Goal: Information Seeking & Learning: Learn about a topic

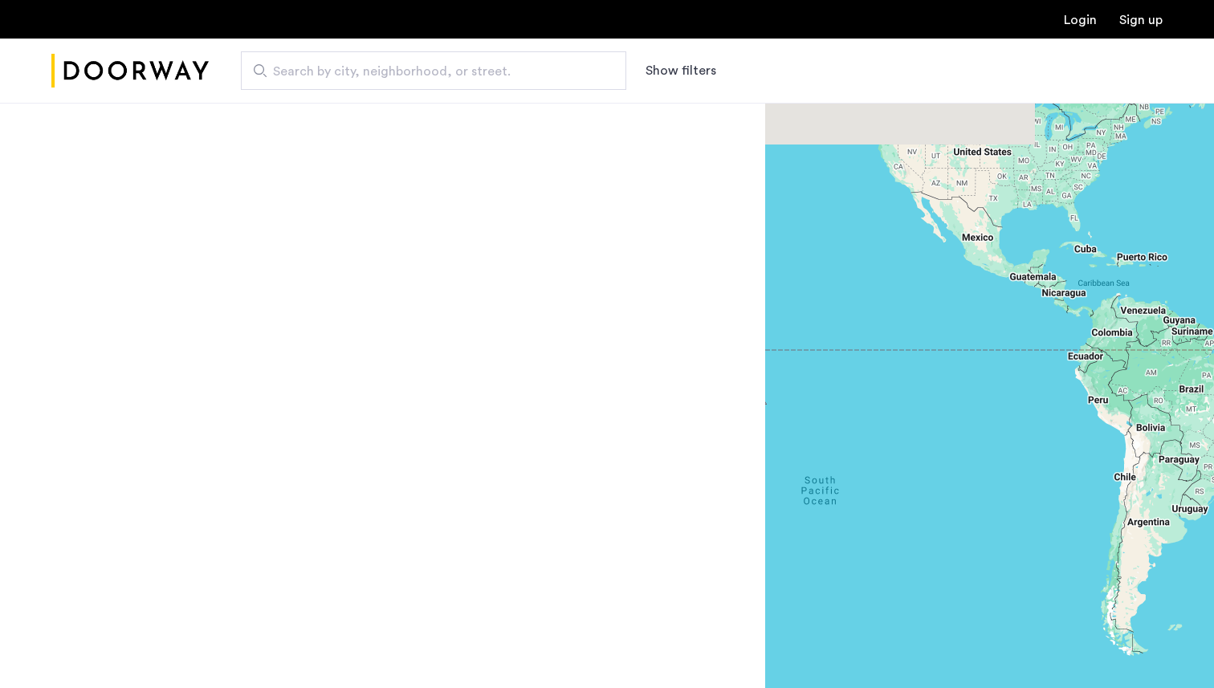
click at [553, 77] on span "Search by city, neighborhood, or street." at bounding box center [427, 71] width 308 height 19
click at [553, 77] on input "Search by city, neighborhood, or street." at bounding box center [433, 70] width 385 height 39
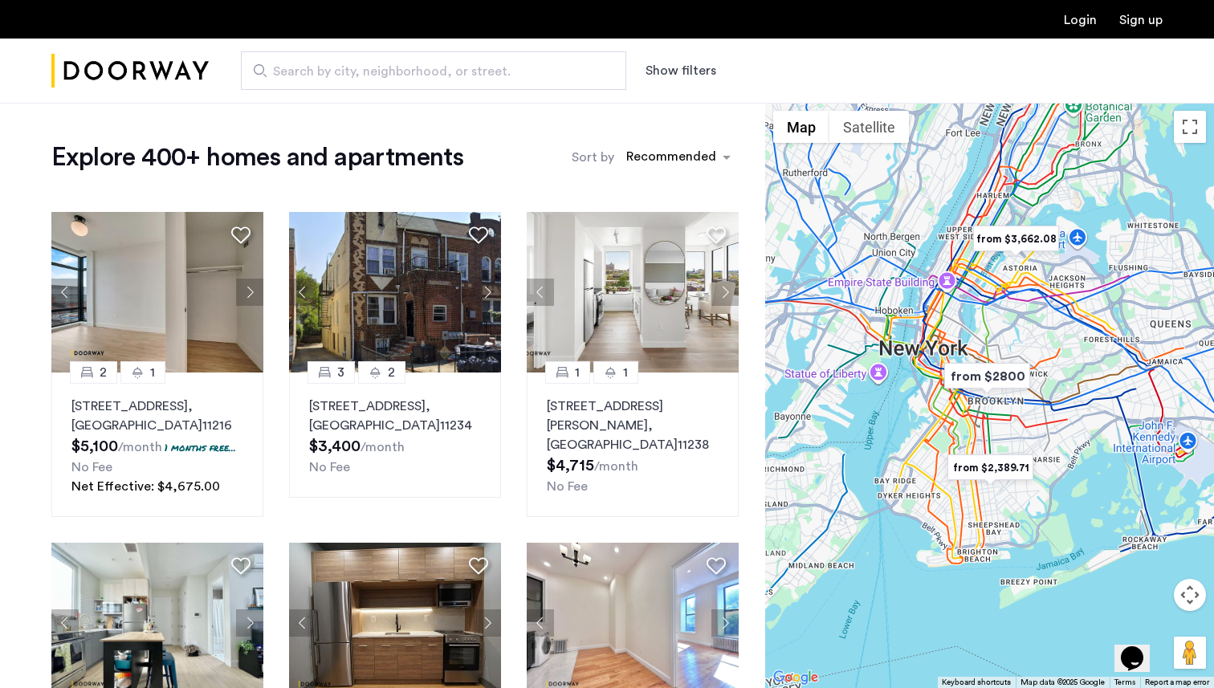
click at [988, 471] on img "from $2,389.71" at bounding box center [990, 468] width 99 height 36
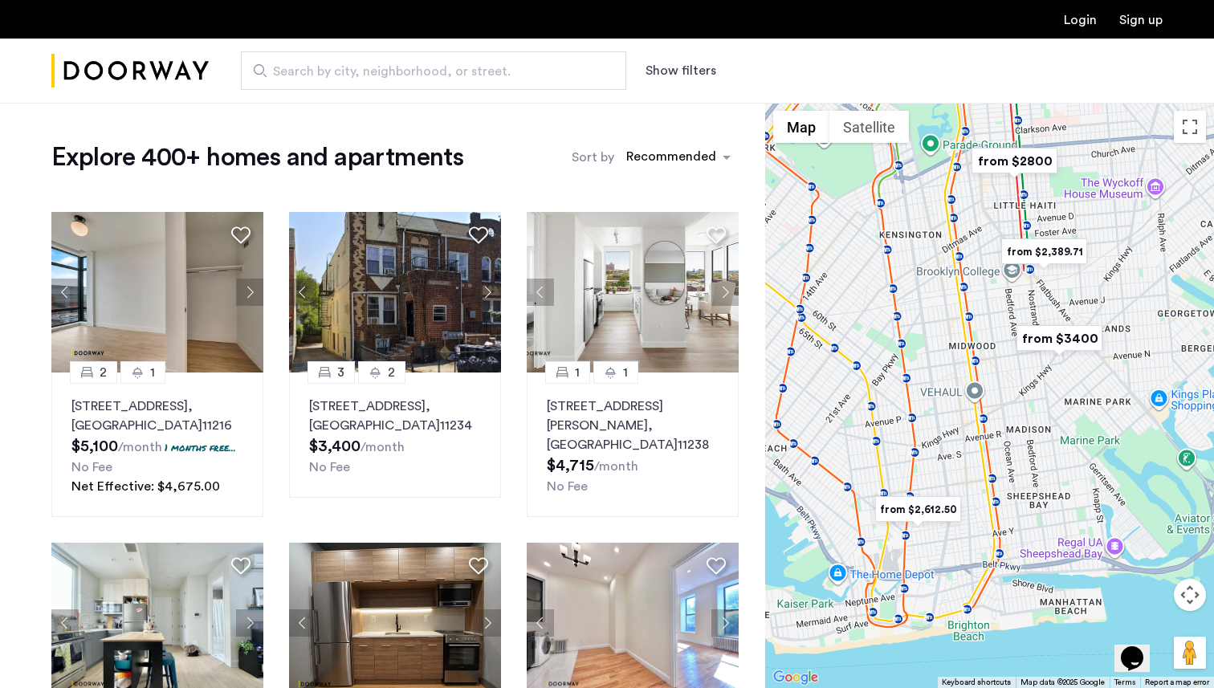
click at [1032, 247] on img "from $2,389.71" at bounding box center [1044, 252] width 99 height 36
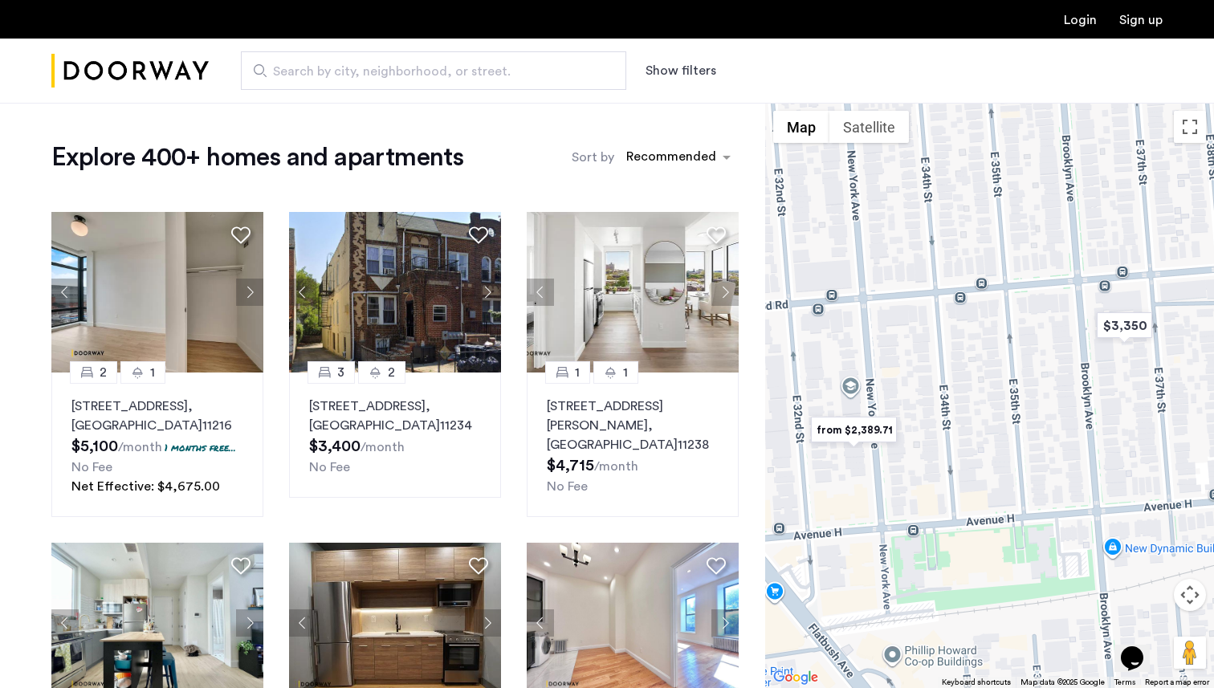
click at [884, 427] on img "from $2,389.71" at bounding box center [854, 430] width 99 height 36
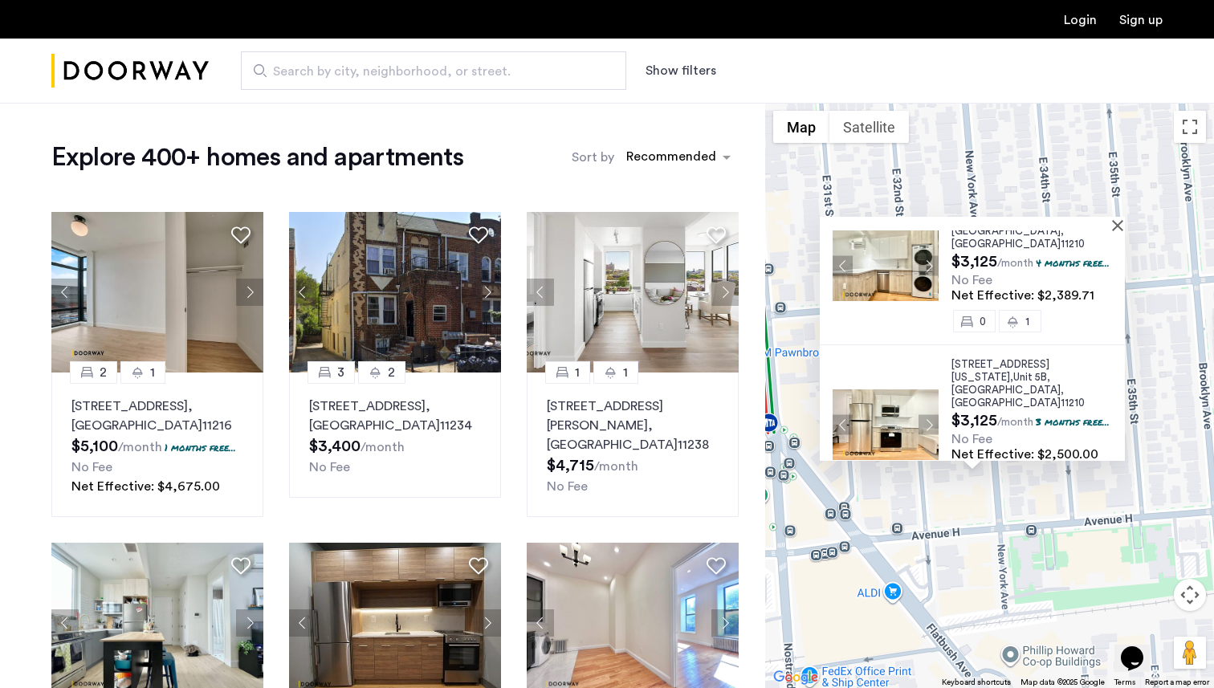
scroll to position [9, 0]
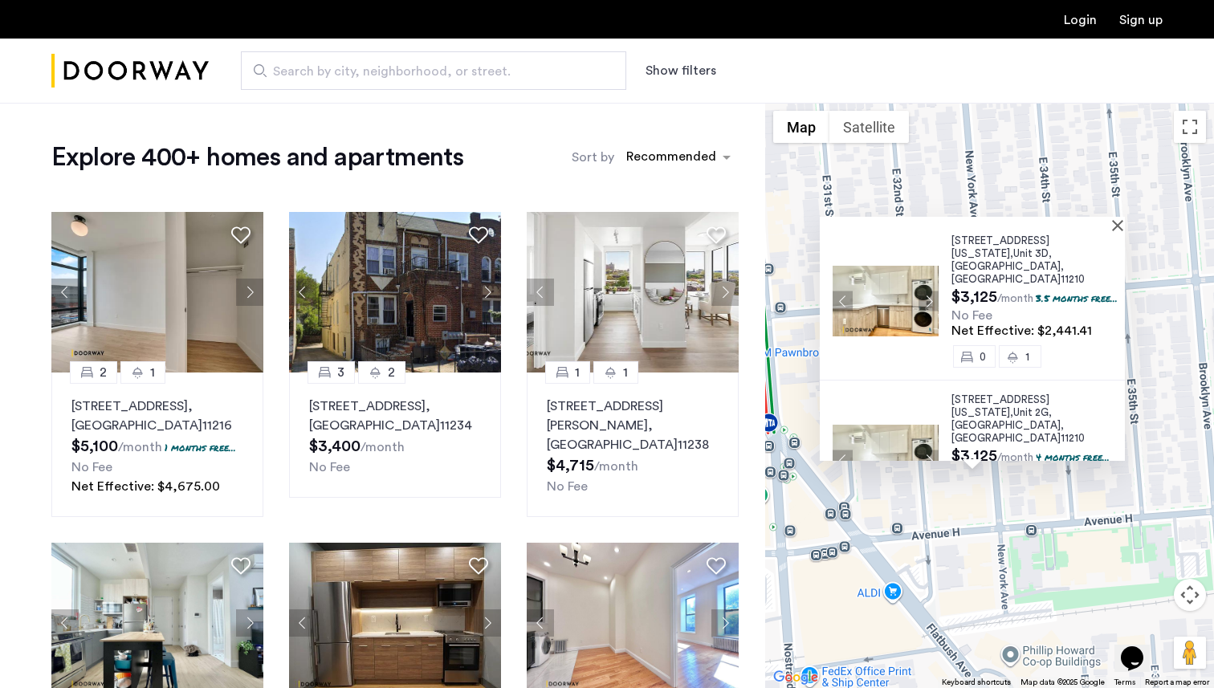
click at [1013, 161] on div "[STREET_ADDRESS][US_STATE] $3,125 /month 3.5 months free... No Fee Net Effectiv…" at bounding box center [989, 395] width 449 height 585
click at [1123, 226] on button "Close" at bounding box center [1120, 224] width 11 height 11
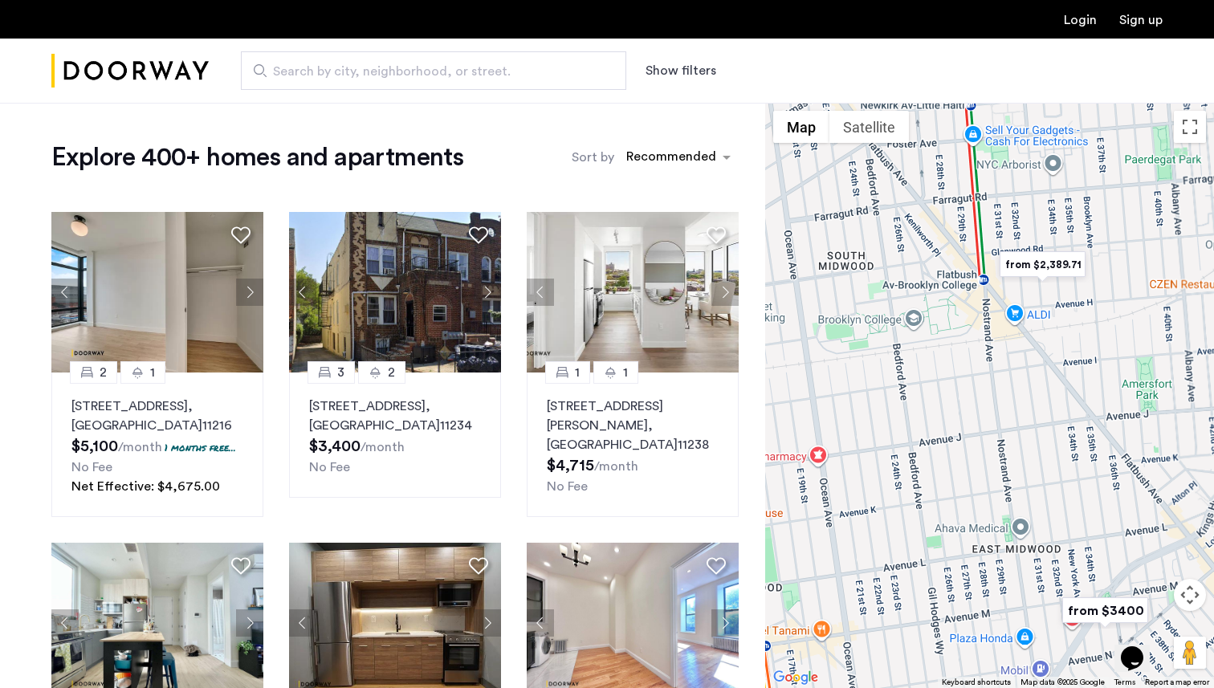
drag, startPoint x: 973, startPoint y: 202, endPoint x: 1042, endPoint y: 343, distance: 157.3
click at [1042, 342] on div "To navigate, press the arrow keys." at bounding box center [989, 395] width 449 height 585
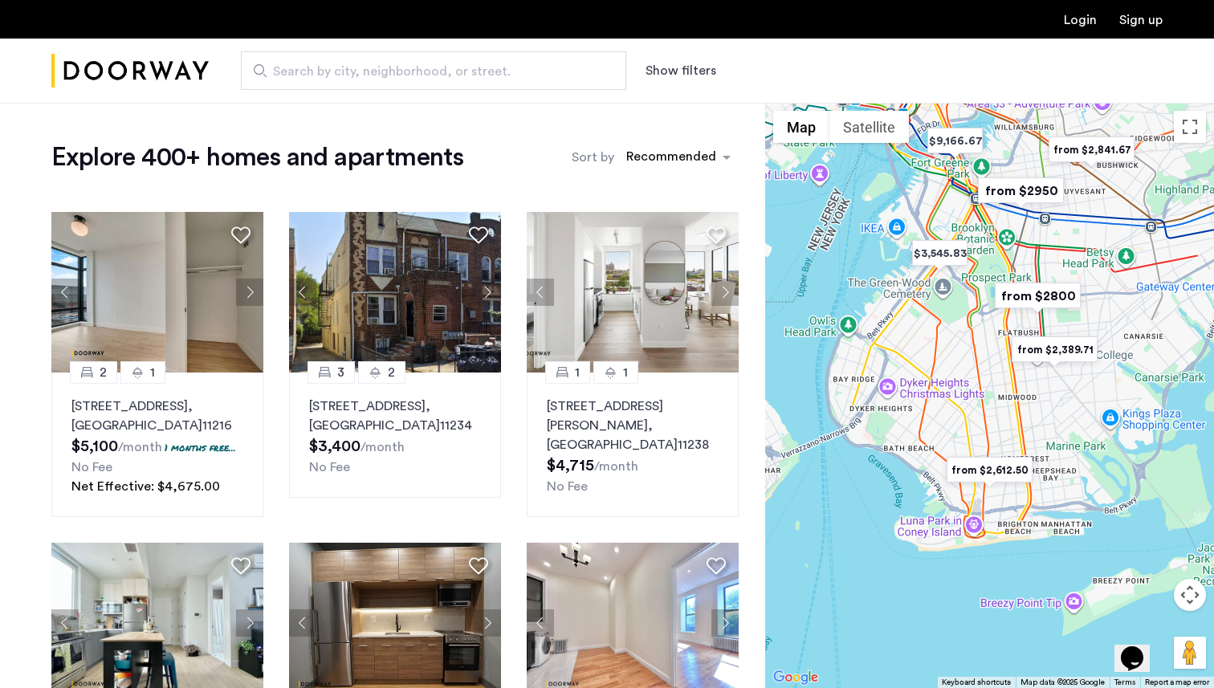
drag, startPoint x: 1039, startPoint y: 271, endPoint x: 1051, endPoint y: 380, distance: 109.1
click at [1051, 380] on div "To navigate, press the arrow keys." at bounding box center [989, 395] width 449 height 585
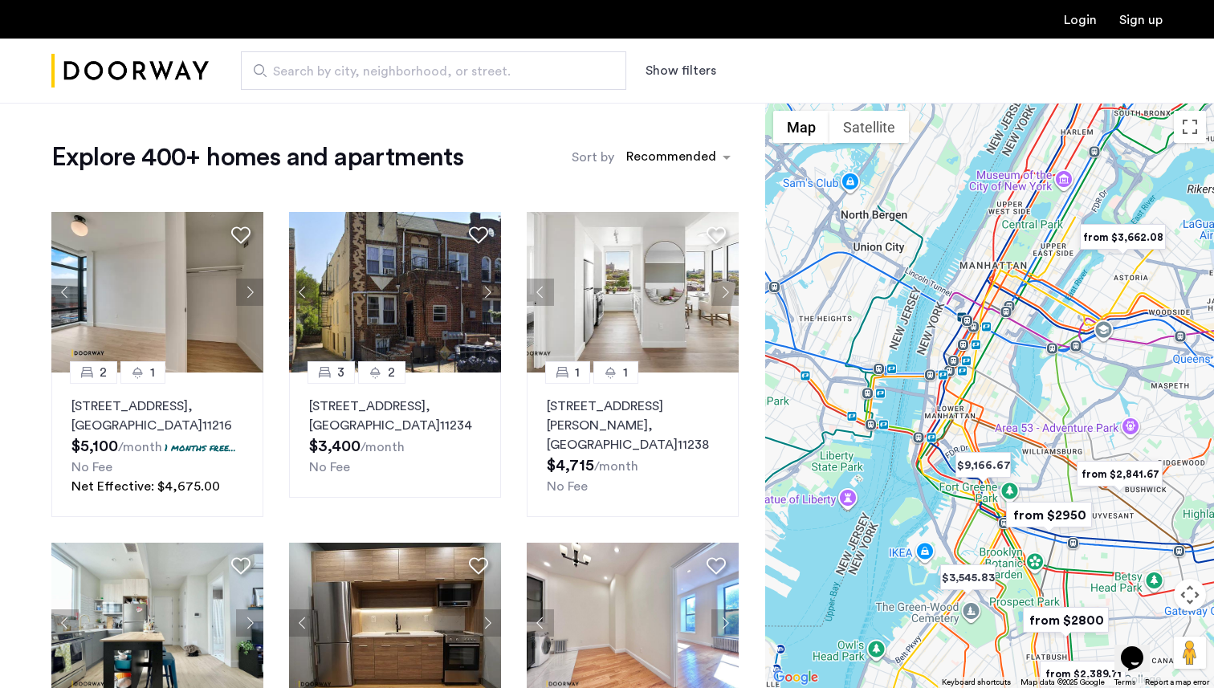
drag, startPoint x: 1002, startPoint y: 300, endPoint x: 1014, endPoint y: 482, distance: 181.9
click at [1014, 482] on img "$9,166.67" at bounding box center [983, 465] width 68 height 36
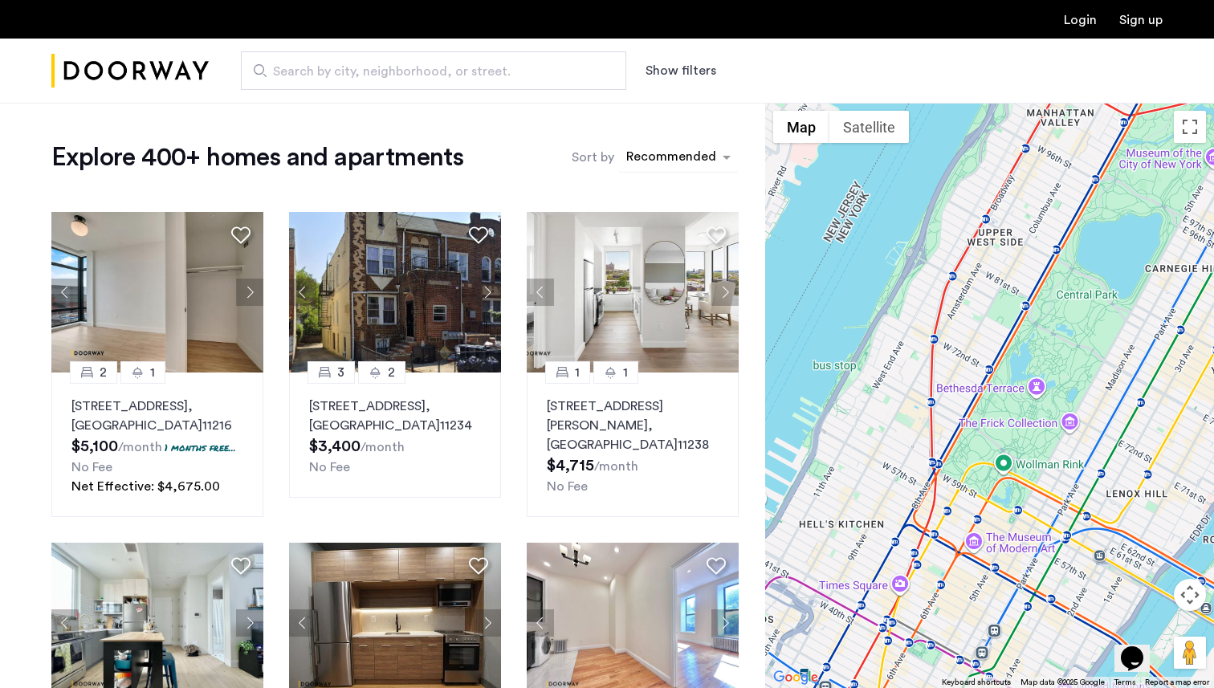
click at [650, 147] on div "Recommended" at bounding box center [670, 158] width 92 height 23
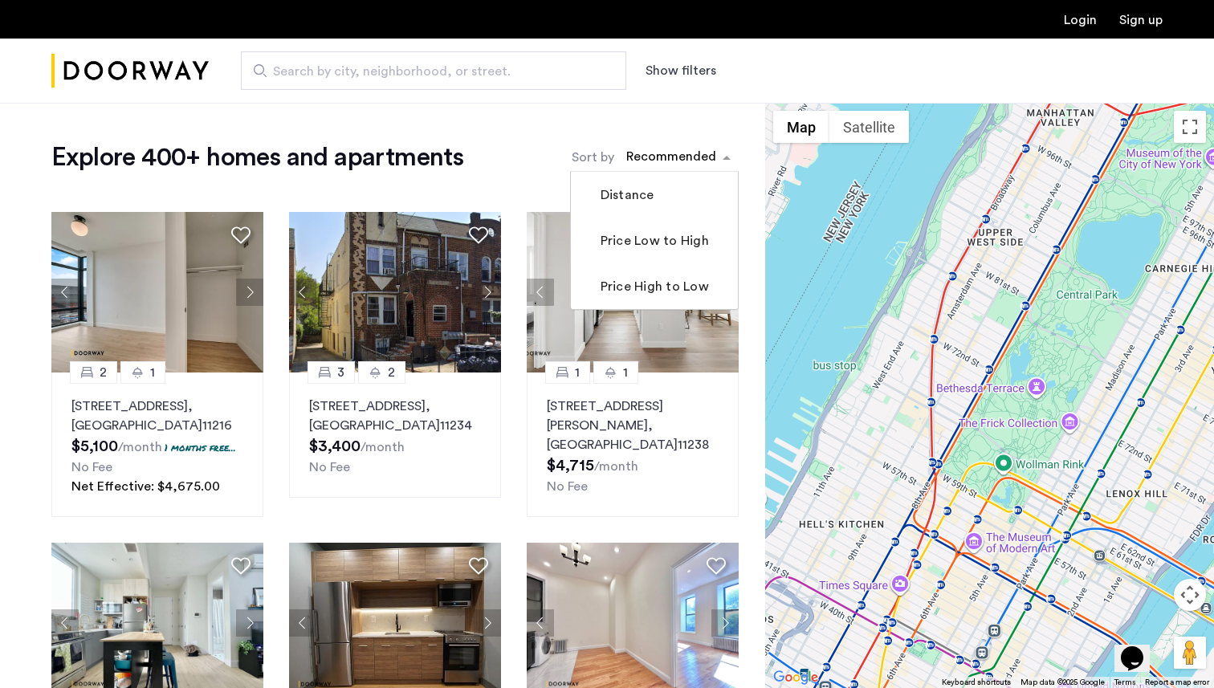
click at [659, 84] on div "Search by city, neighborhood, or street. Show filters" at bounding box center [686, 70] width 954 height 39
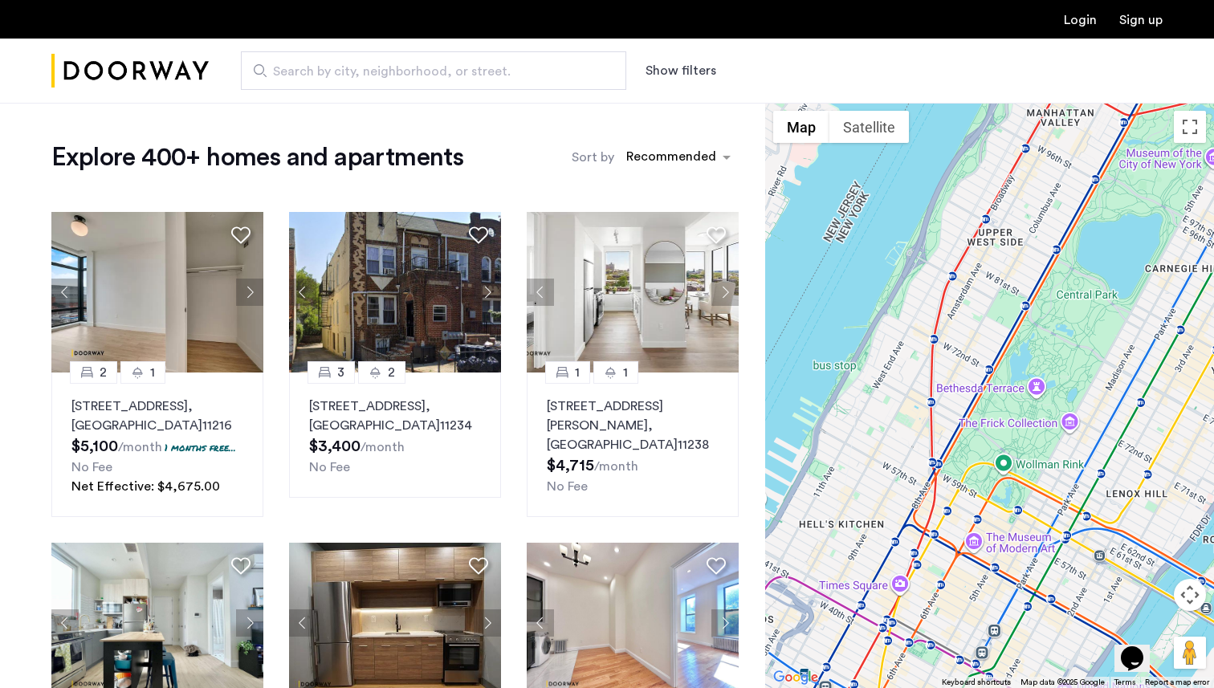
click at [661, 81] on div "Search by city, neighborhood, or street. Show filters" at bounding box center [686, 70] width 954 height 39
click at [661, 78] on button "Show filters" at bounding box center [681, 70] width 71 height 19
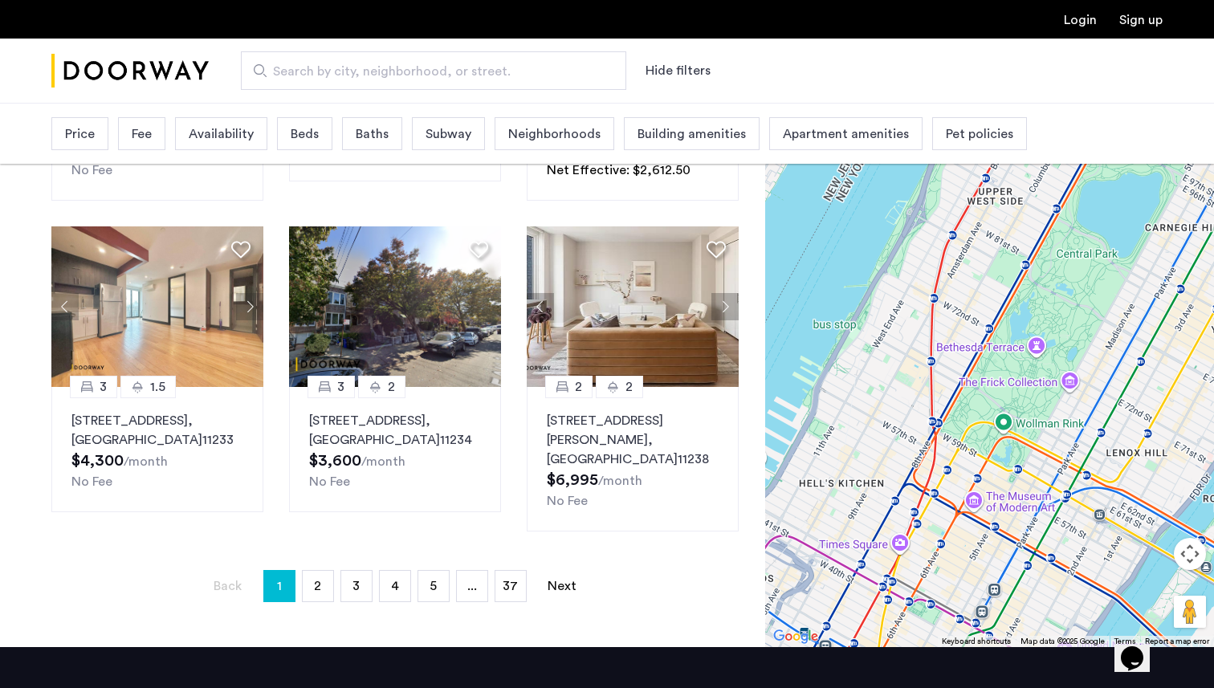
scroll to position [1046, 0]
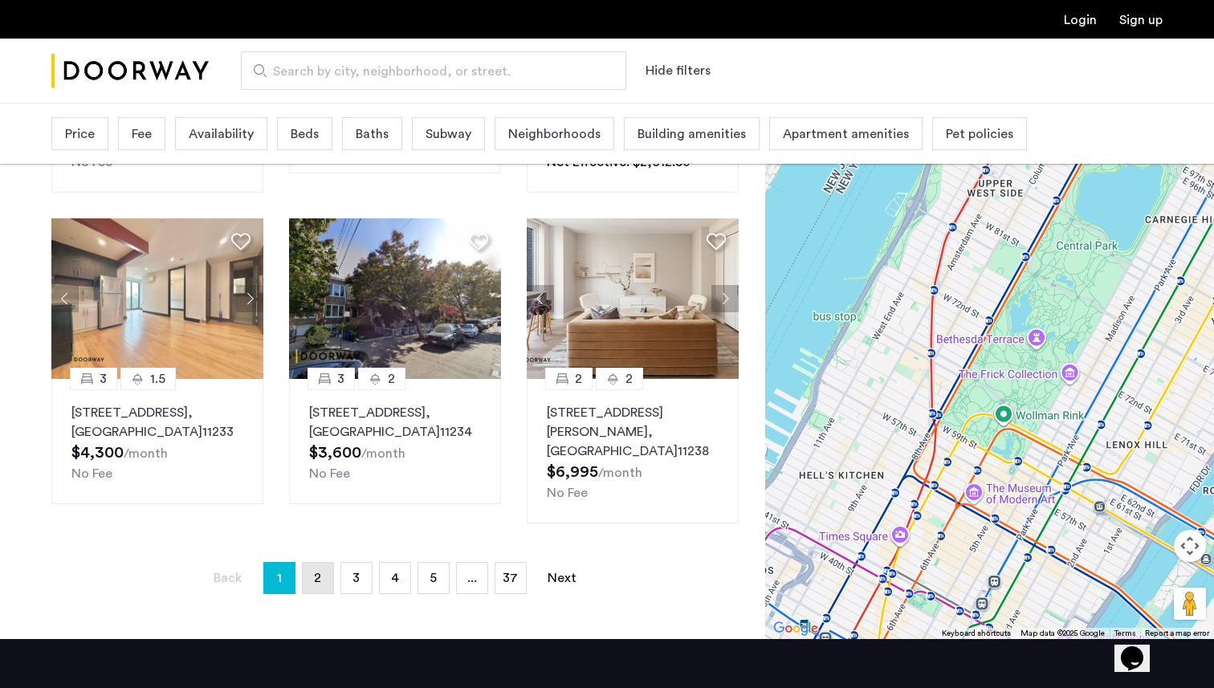
click at [328, 563] on link "page 2" at bounding box center [318, 578] width 31 height 31
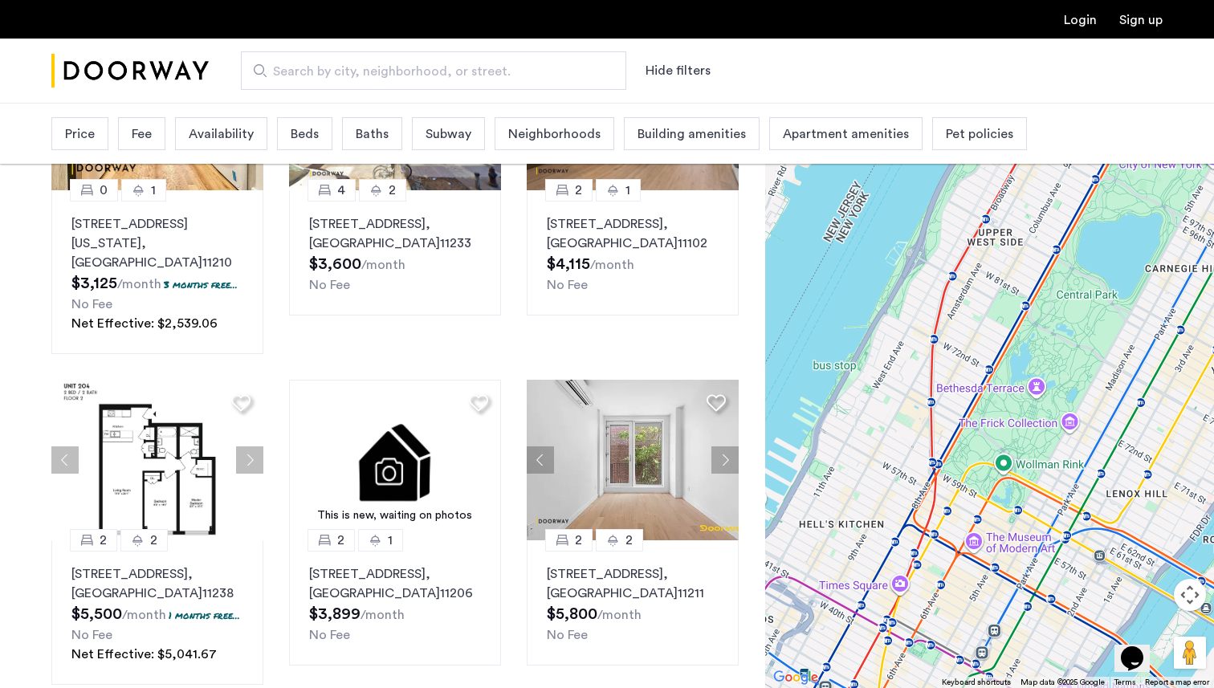
scroll to position [1116, 0]
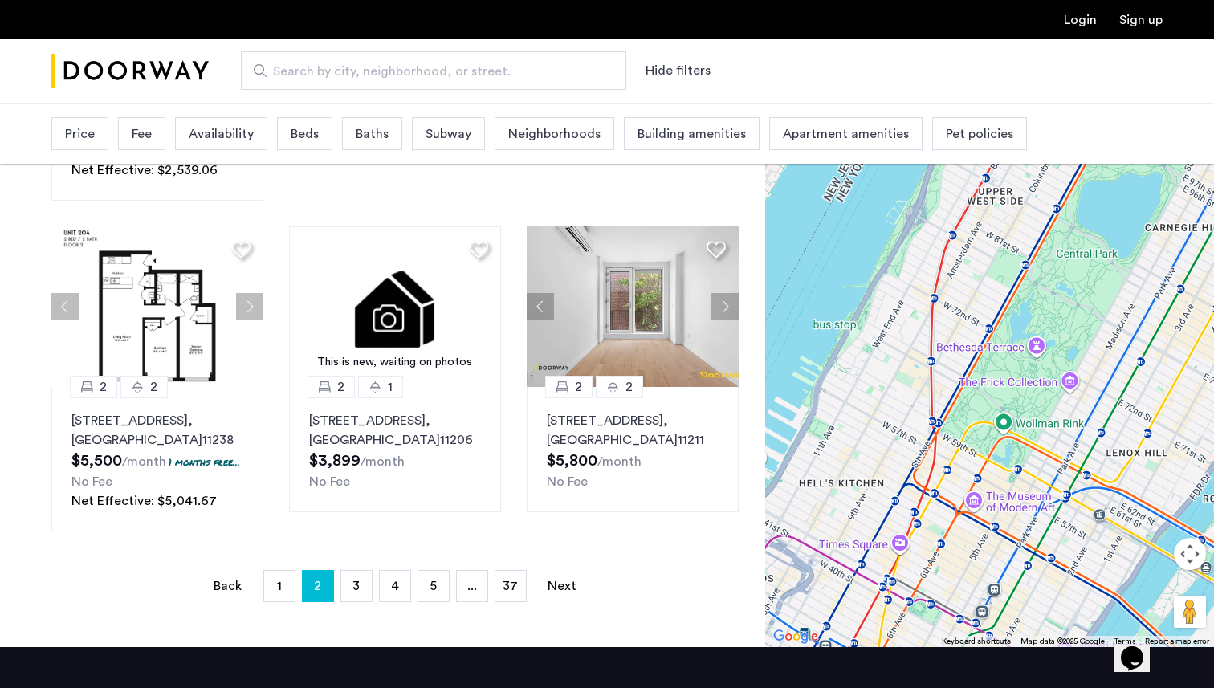
click at [356, 571] on link "page 3" at bounding box center [356, 586] width 31 height 31
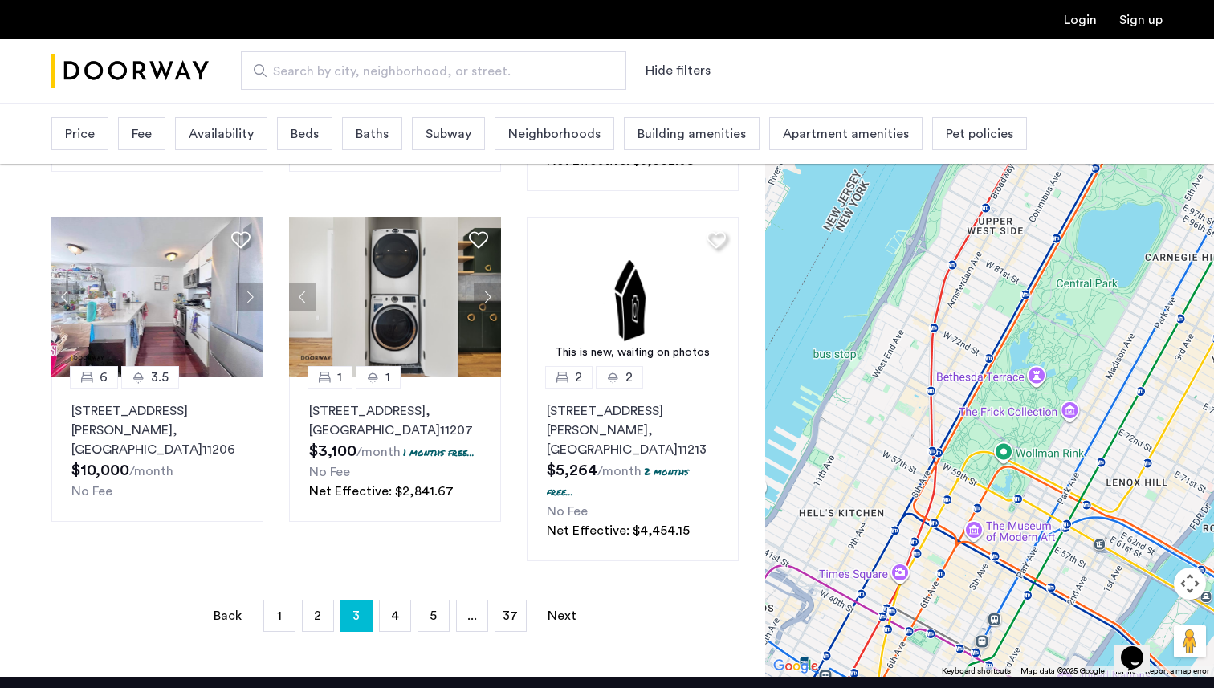
scroll to position [1108, 0]
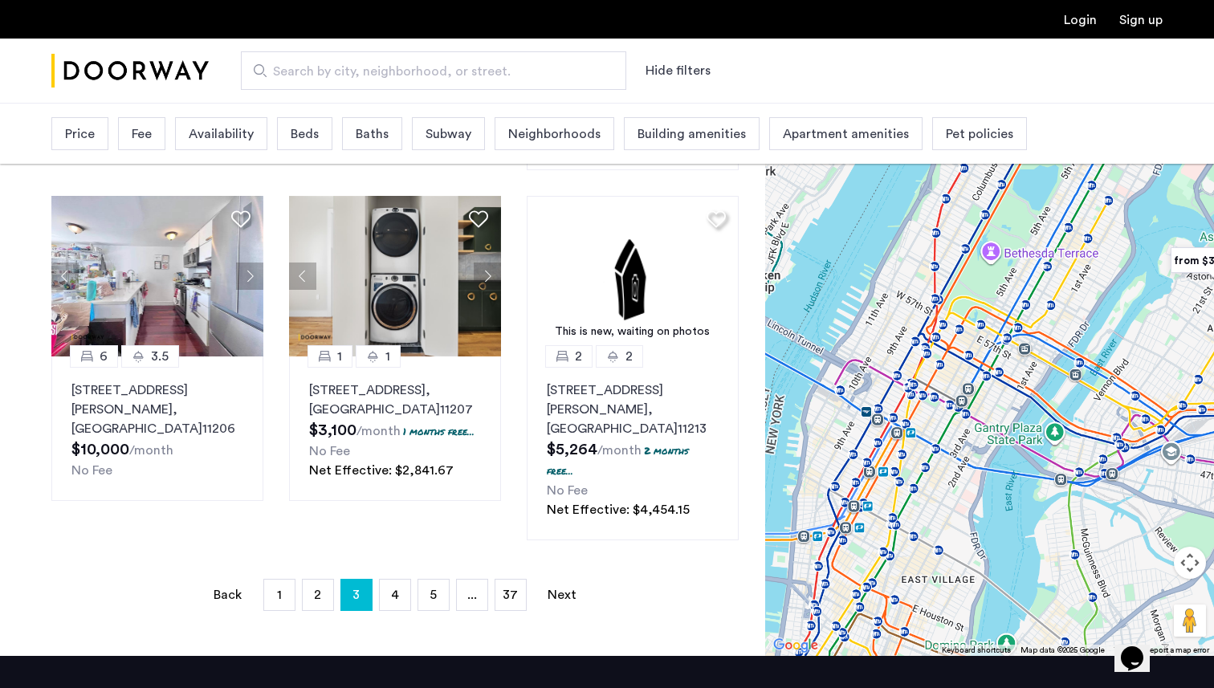
drag, startPoint x: 839, startPoint y: 451, endPoint x: 901, endPoint y: 270, distance: 191.7
click at [901, 270] on div "To navigate, press the arrow keys." at bounding box center [989, 363] width 449 height 585
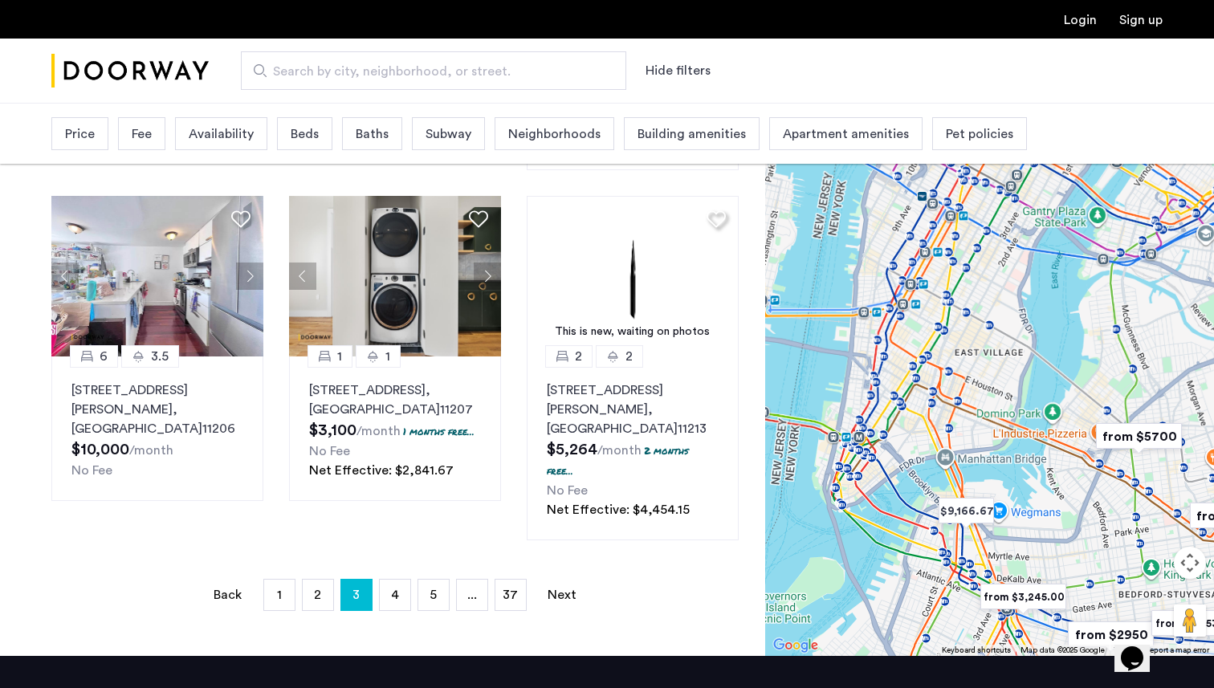
drag, startPoint x: 888, startPoint y: 532, endPoint x: 908, endPoint y: 354, distance: 178.6
click at [908, 354] on div "To navigate, press the arrow keys." at bounding box center [989, 363] width 449 height 585
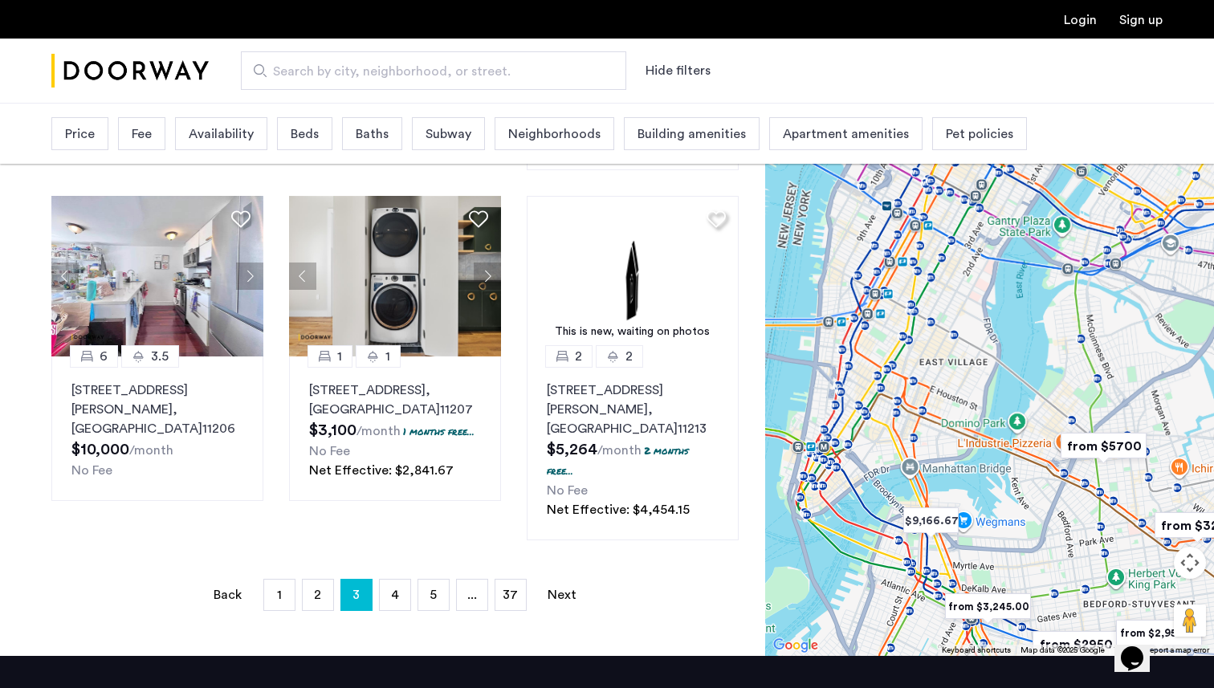
drag, startPoint x: 1007, startPoint y: 371, endPoint x: 832, endPoint y: 533, distance: 238.6
click at [829, 538] on div "To navigate, press the arrow keys." at bounding box center [989, 363] width 449 height 585
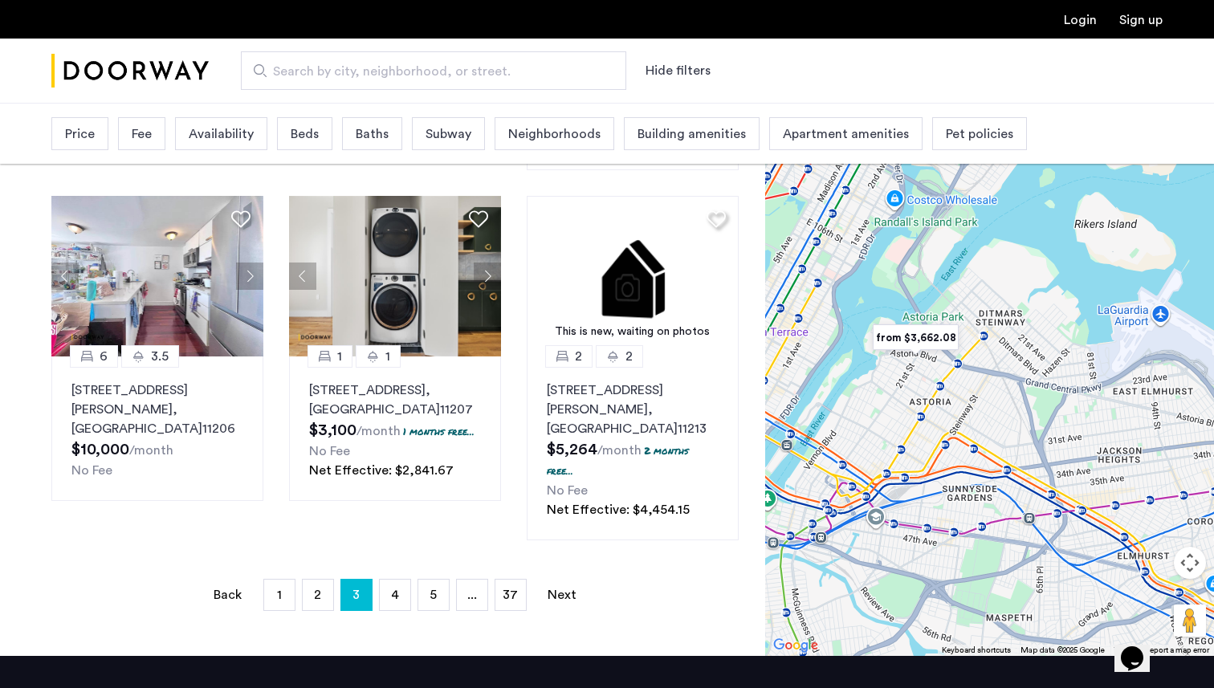
drag, startPoint x: 895, startPoint y: 332, endPoint x: 926, endPoint y: 334, distance: 30.6
click at [925, 334] on div "To navigate, press the arrow keys." at bounding box center [989, 363] width 449 height 585
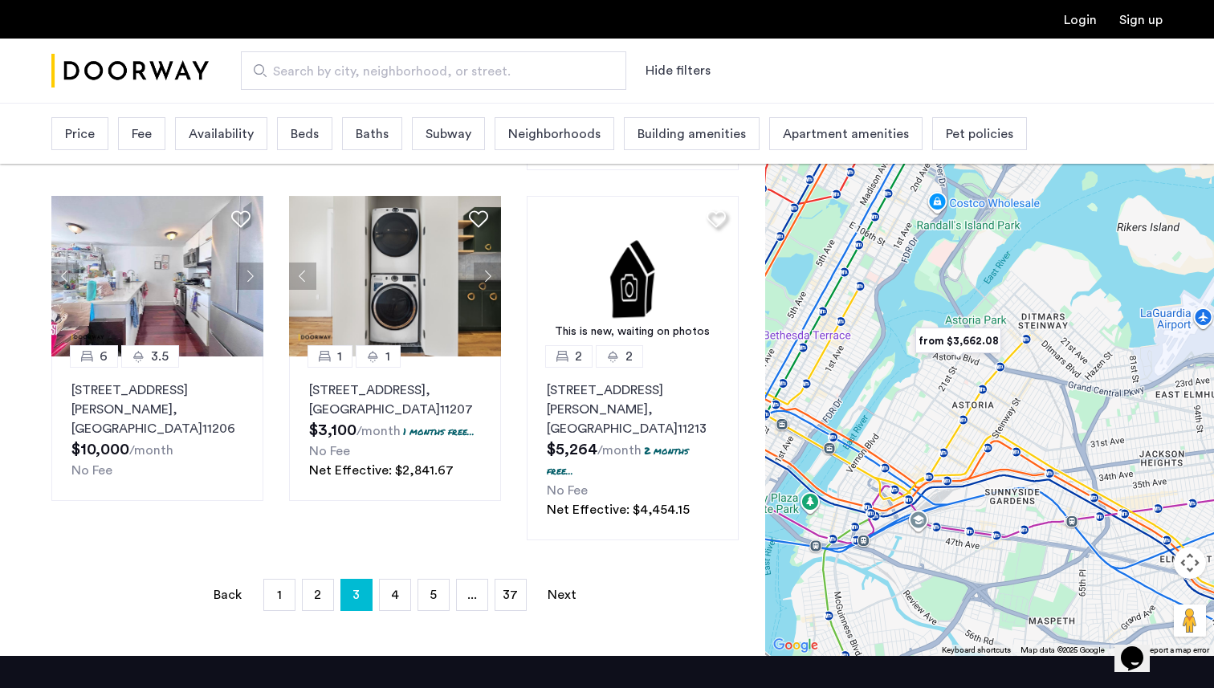
click at [924, 323] on img "from $3,662.08" at bounding box center [958, 341] width 99 height 36
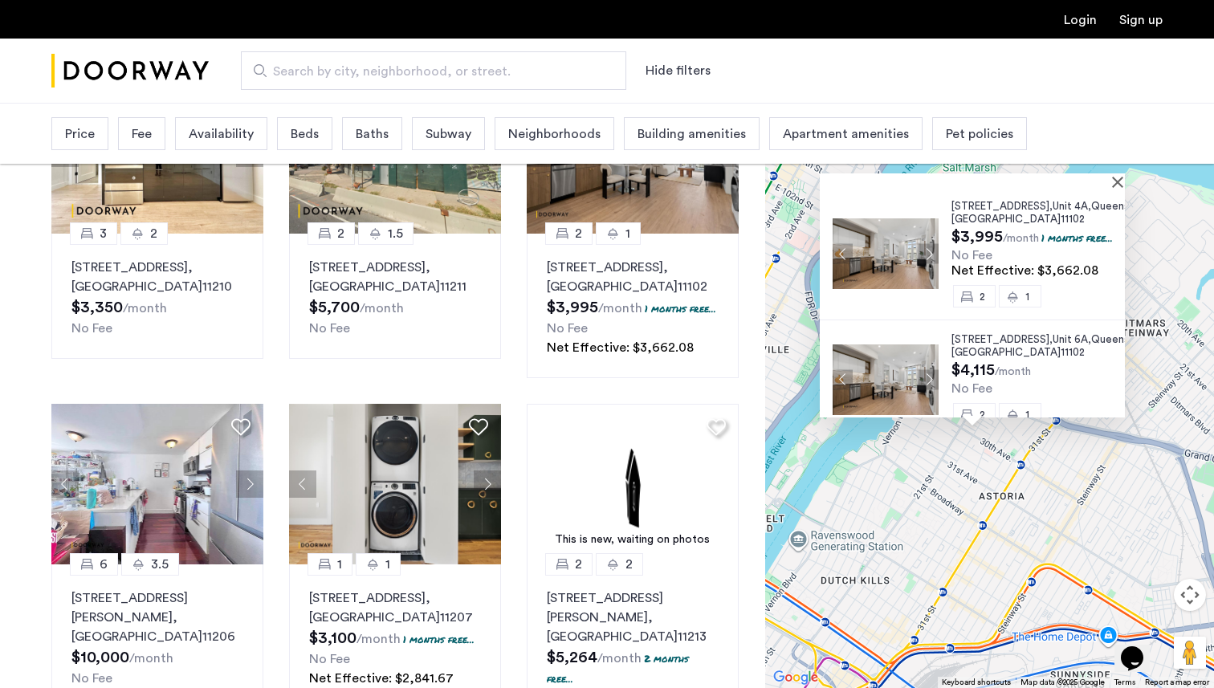
scroll to position [897, 0]
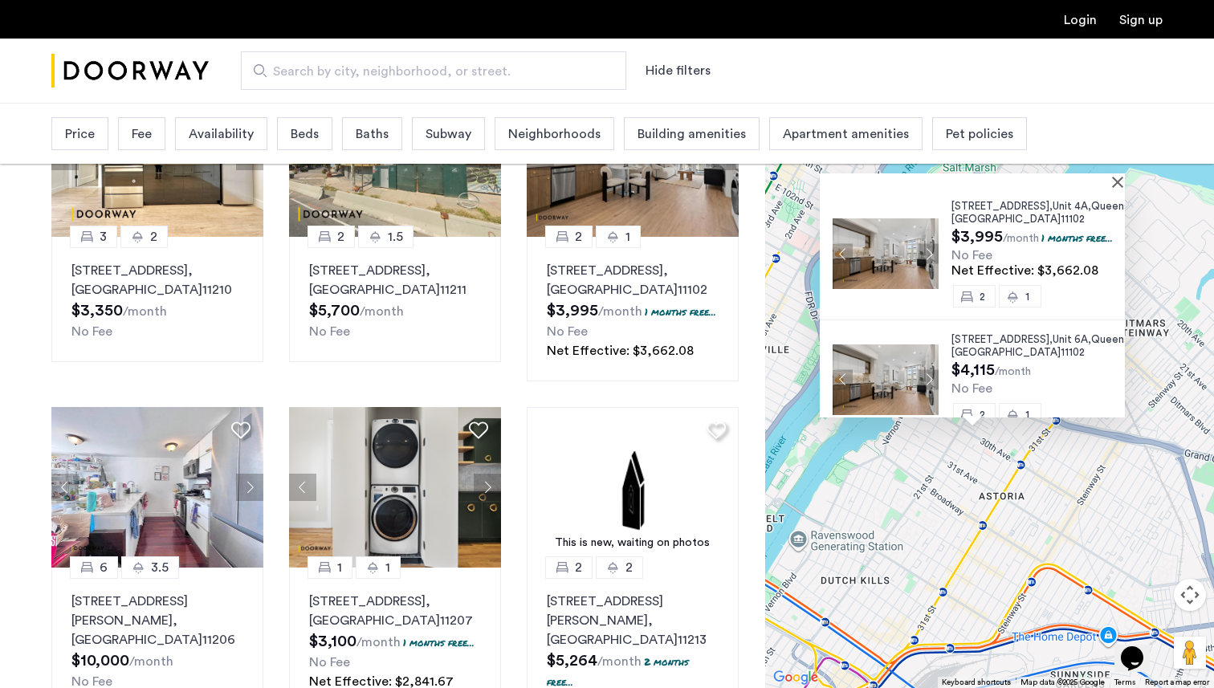
click at [923, 257] on button "Next apartment" at bounding box center [929, 253] width 20 height 20
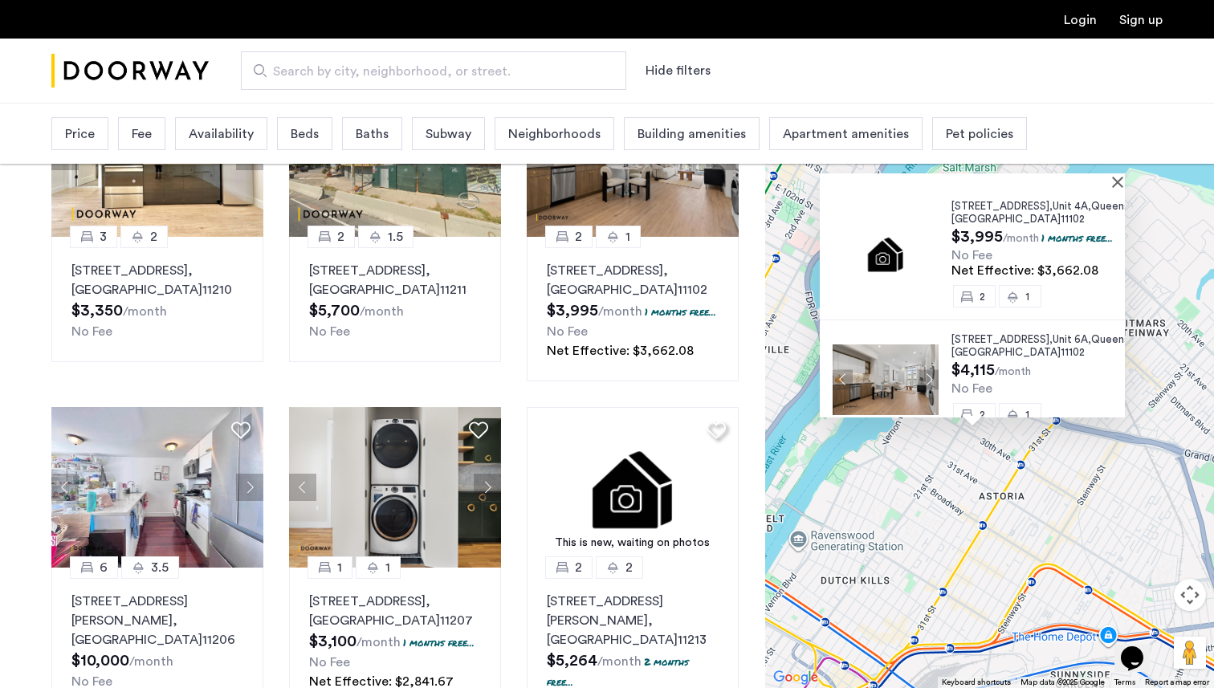
click at [923, 257] on img at bounding box center [886, 253] width 106 height 71
